Goal: Task Accomplishment & Management: Use online tool/utility

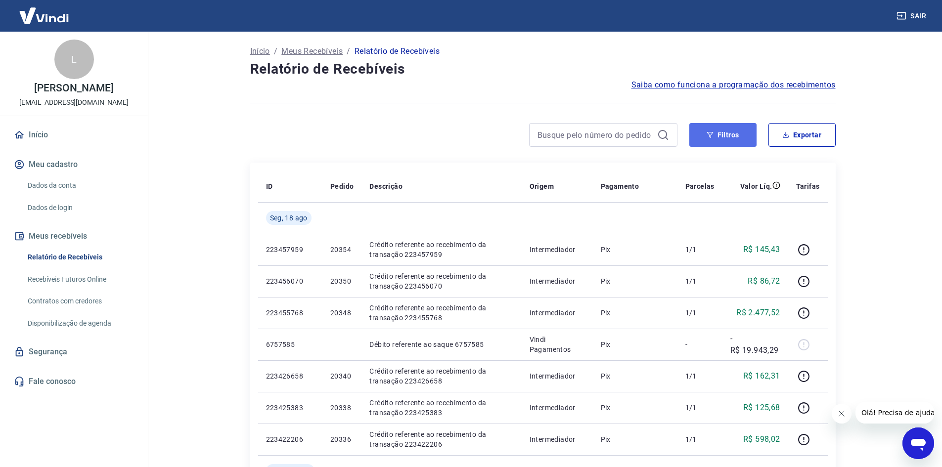
click at [712, 134] on icon "button" at bounding box center [710, 135] width 7 height 7
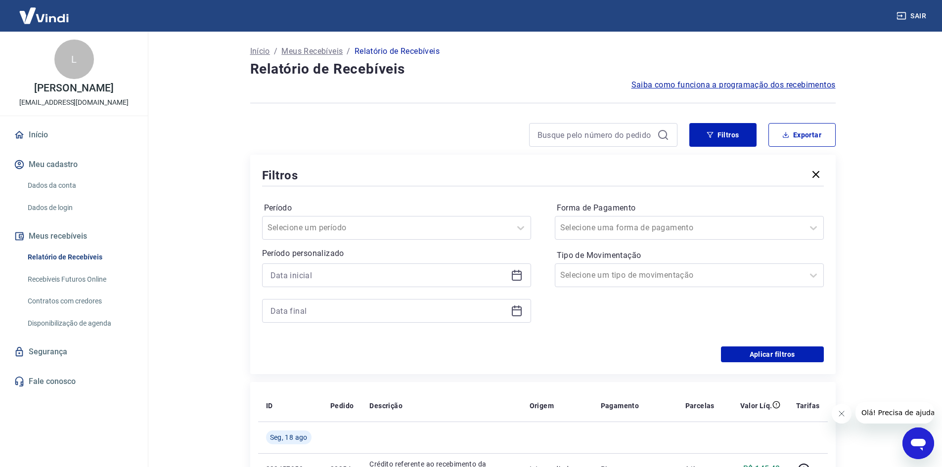
click at [513, 271] on icon at bounding box center [517, 276] width 10 height 10
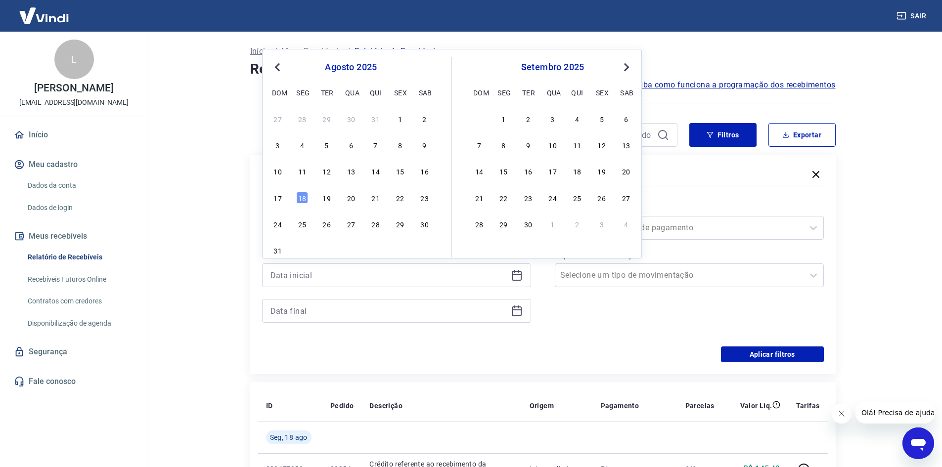
click at [402, 179] on div "27 28 29 30 31 1 2 3 4 5 6 7 8 9 10 11 12 13 14 15 16 17 18 19 20 21 22 23 24 2…" at bounding box center [350, 184] width 161 height 146
click at [401, 177] on div "15" at bounding box center [400, 171] width 12 height 12
type input "[DATE]"
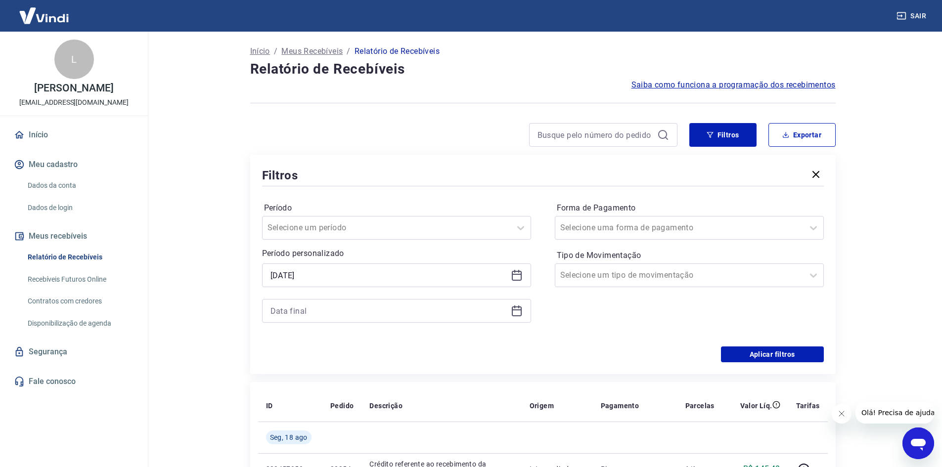
click at [514, 312] on icon at bounding box center [517, 311] width 12 height 12
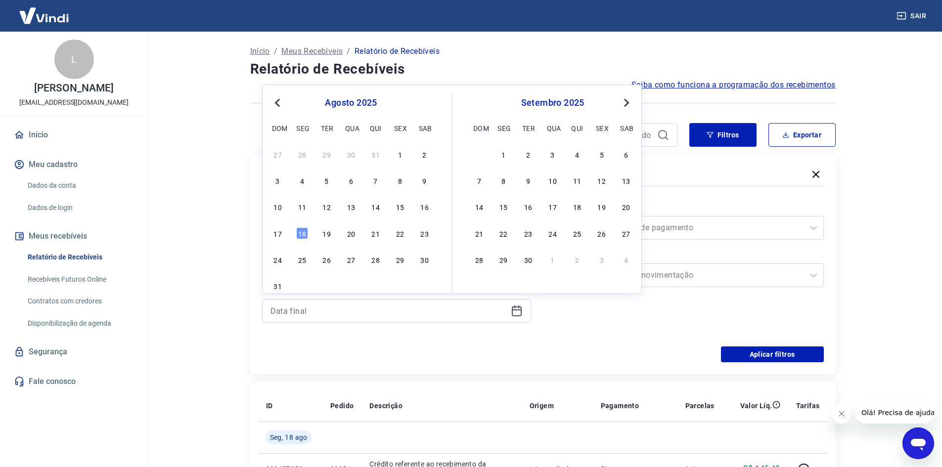
click at [269, 234] on div "Previous Month Next Month [DATE] dom seg ter qua qui sex sab 27 28 29 30 31 1 2…" at bounding box center [452, 190] width 380 height 210
click at [277, 234] on div "17" at bounding box center [278, 233] width 12 height 12
type input "[DATE]"
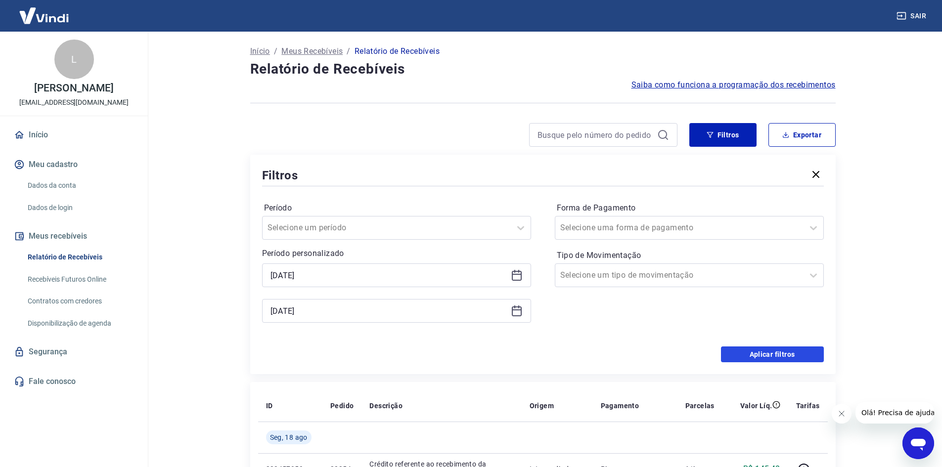
click at [759, 361] on button "Aplicar filtros" at bounding box center [772, 355] width 103 height 16
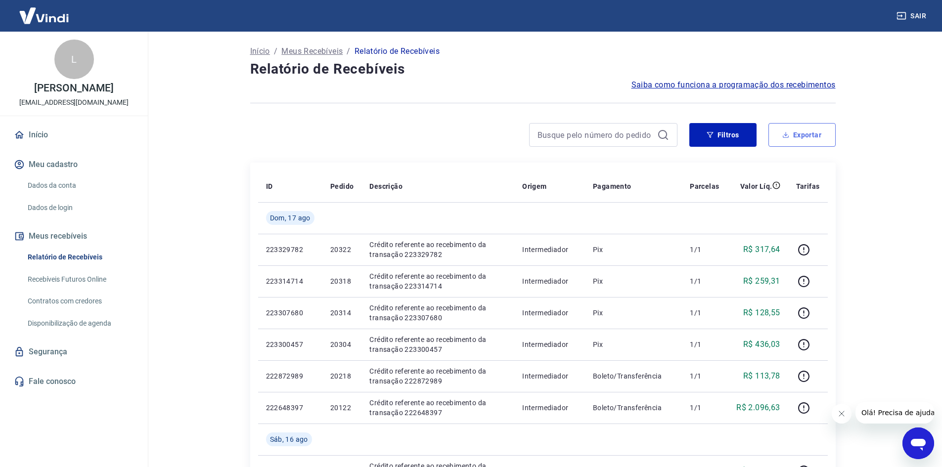
click at [799, 146] on button "Exportar" at bounding box center [801, 135] width 67 height 24
type input "[DATE]"
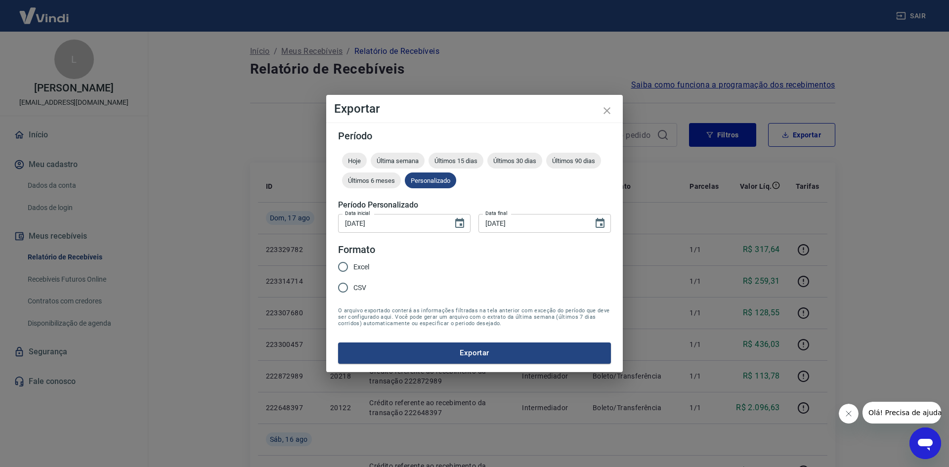
click at [342, 295] on input "CSV" at bounding box center [343, 287] width 21 height 21
radio input "true"
click at [403, 357] on button "Exportar" at bounding box center [474, 353] width 273 height 21
